Goal: Information Seeking & Learning: Check status

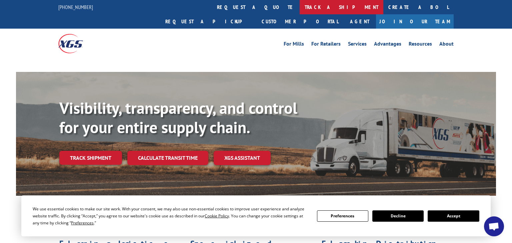
click at [300, 4] on link "track a shipment" at bounding box center [342, 7] width 84 height 14
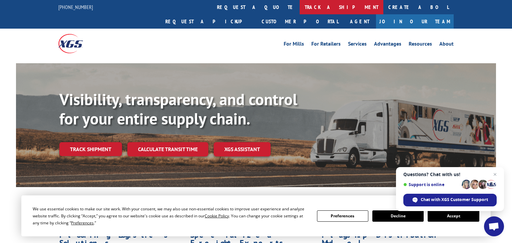
click at [300, 7] on link "track a shipment" at bounding box center [342, 7] width 84 height 14
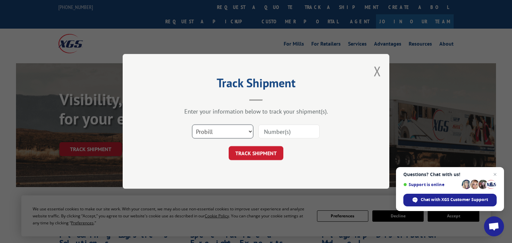
click at [227, 134] on select "Select category... Probill BOL PO" at bounding box center [222, 132] width 61 height 14
click at [192, 125] on select "Select category... Probill BOL PO" at bounding box center [222, 132] width 61 height 14
click at [269, 128] on input at bounding box center [288, 132] width 61 height 14
type input "17402328"
click at [243, 154] on button "TRACK SHIPMENT" at bounding box center [256, 154] width 55 height 14
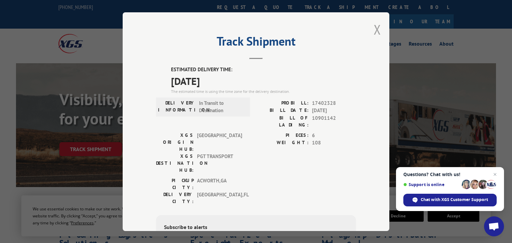
click at [376, 28] on button "Close modal" at bounding box center [377, 30] width 7 height 18
